Goal: Task Accomplishment & Management: Manage account settings

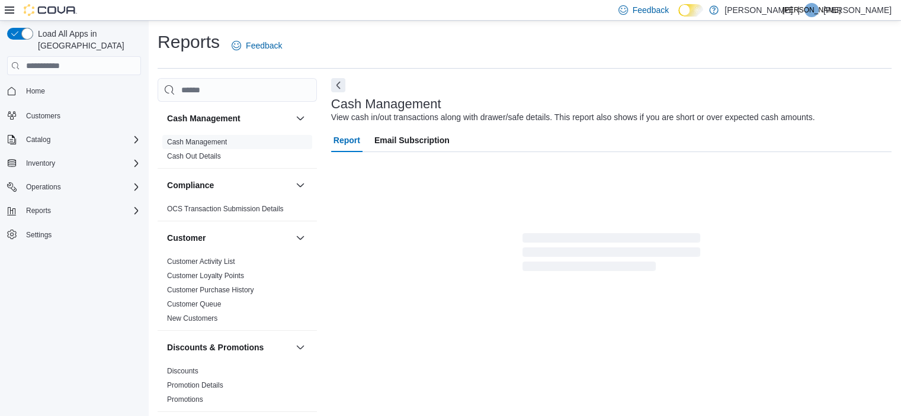
scroll to position [7, 0]
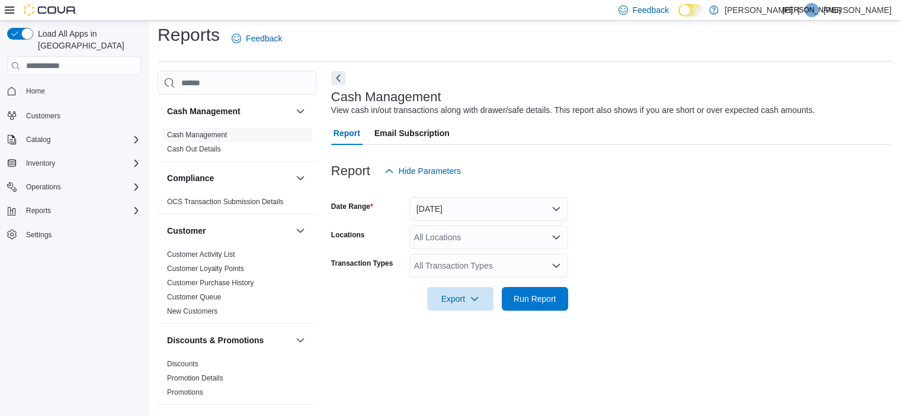
click at [870, 11] on p "Jess Oliver" at bounding box center [857, 10] width 68 height 14
click at [817, 115] on span "Sign Out" at bounding box center [815, 113] width 32 height 12
